Goal: Task Accomplishment & Management: Use online tool/utility

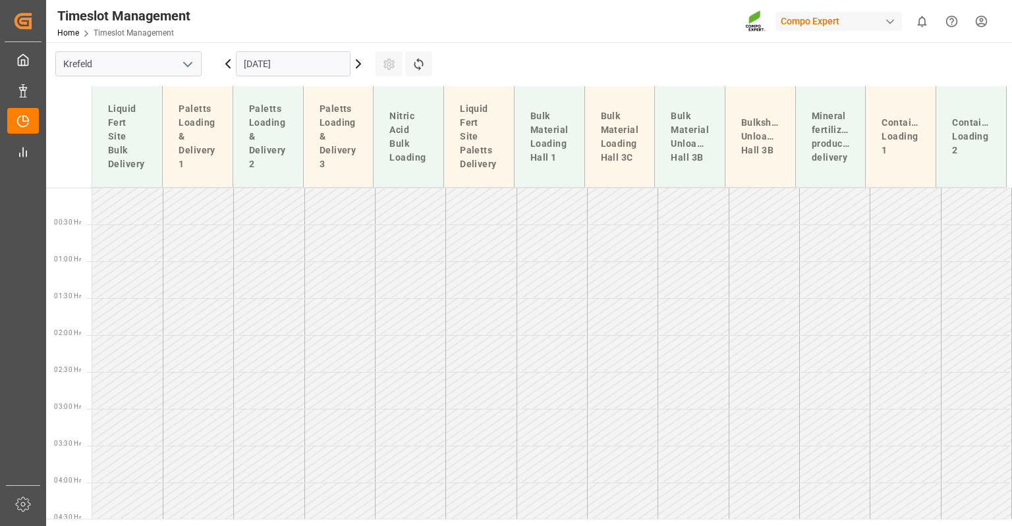
scroll to position [784, 0]
